Goal: Information Seeking & Learning: Learn about a topic

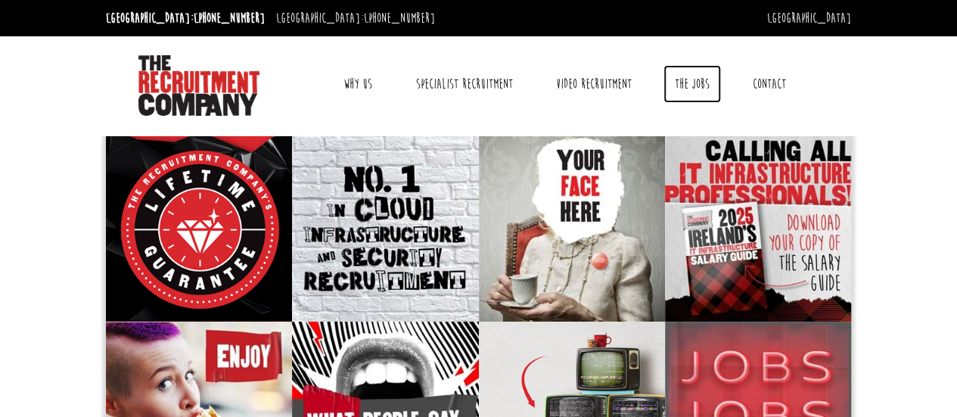
click at [689, 88] on link "The Jobs" at bounding box center [693, 84] width 58 height 38
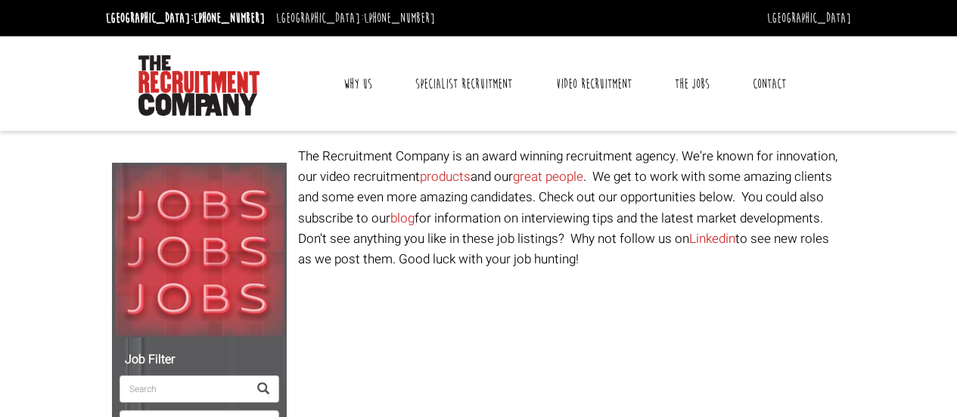
select select "[GEOGRAPHIC_DATA]"
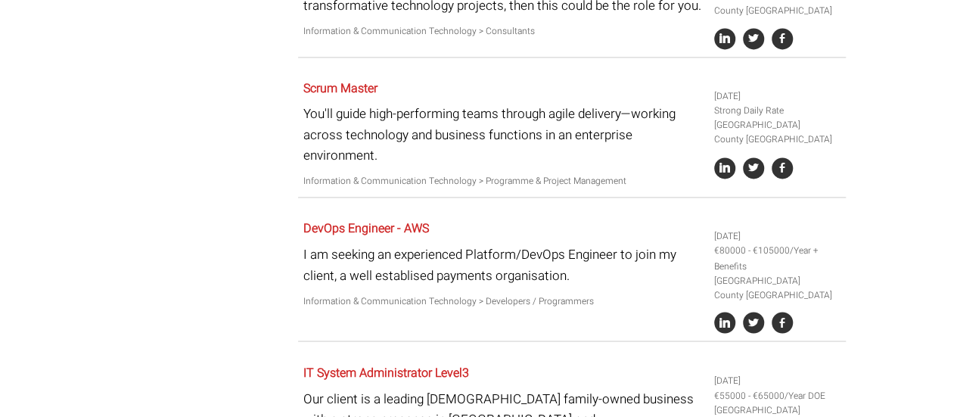
scroll to position [1069, 0]
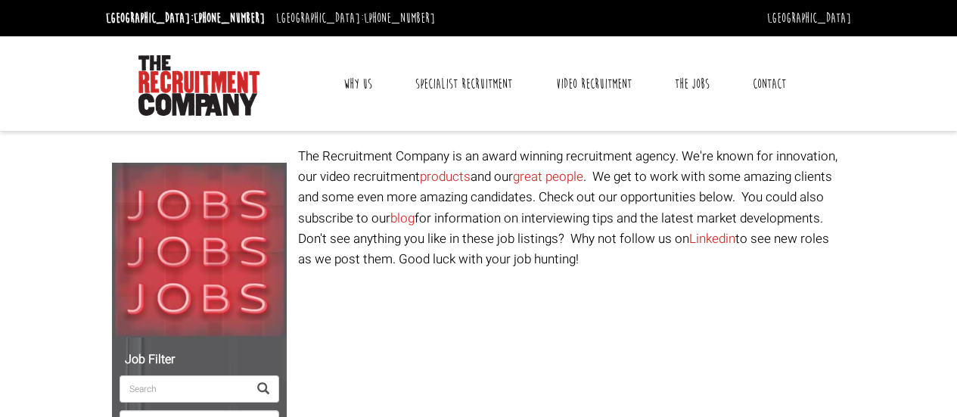
select select "[GEOGRAPHIC_DATA]"
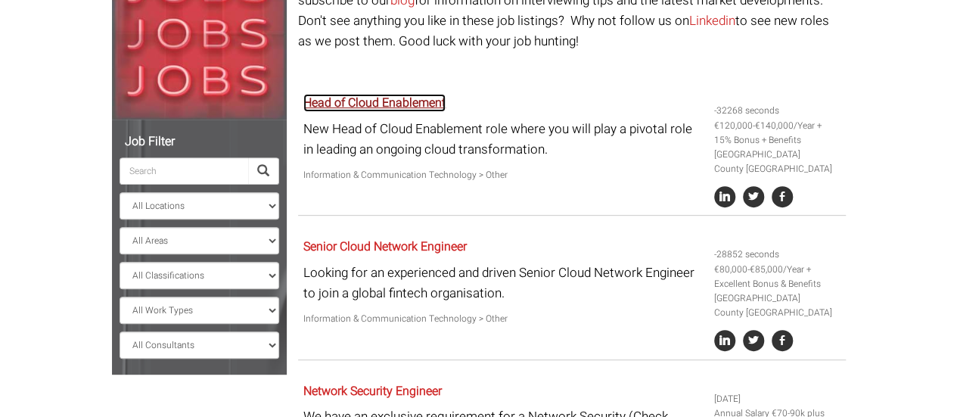
click at [383, 103] on link "Head of Cloud Enablement" at bounding box center [375, 103] width 142 height 18
